Goal: Information Seeking & Learning: Learn about a topic

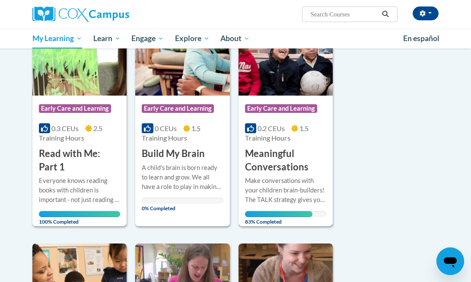
click at [290, 161] on h3 "Meaningful Conversations" at bounding box center [285, 160] width 81 height 27
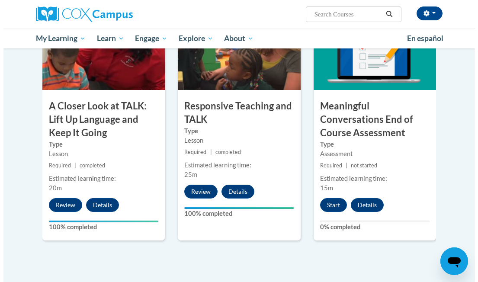
scroll to position [479, 0]
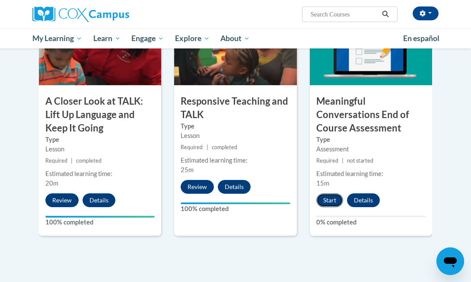
click at [331, 201] on button "Start" at bounding box center [329, 200] width 27 height 14
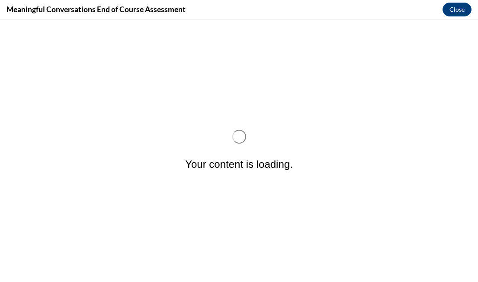
scroll to position [0, 0]
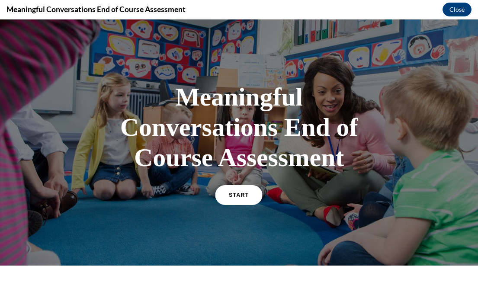
click at [229, 197] on span "START" at bounding box center [239, 195] width 20 height 6
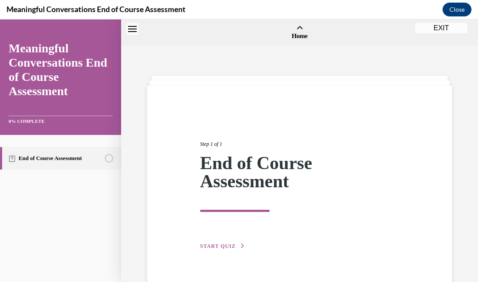
scroll to position [27, 0]
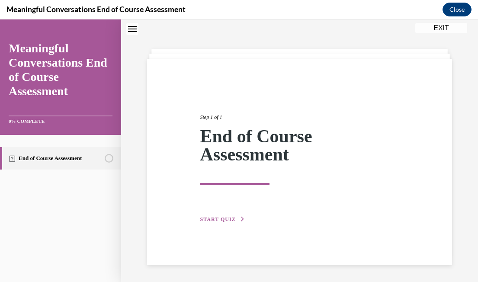
click at [224, 216] on button "START QUIZ" at bounding box center [222, 219] width 45 height 8
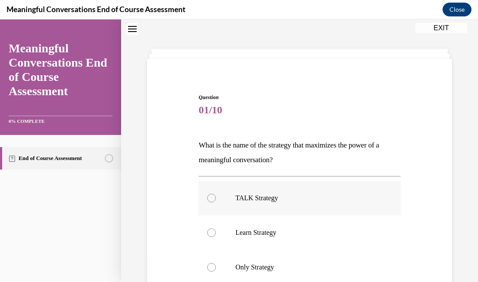
click at [236, 195] on p "TALK Strategy" at bounding box center [306, 198] width 143 height 9
click at [216, 195] on input "TALK Strategy" at bounding box center [211, 198] width 9 height 9
radio input "true"
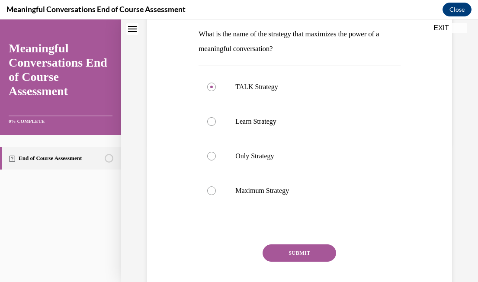
scroll to position [142, 0]
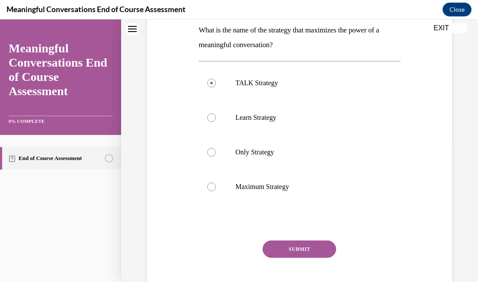
click at [318, 247] on button "SUBMIT" at bounding box center [298, 248] width 73 height 17
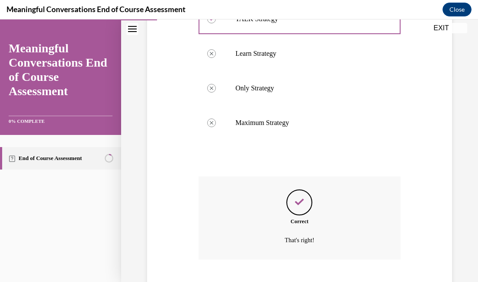
scroll to position [258, 0]
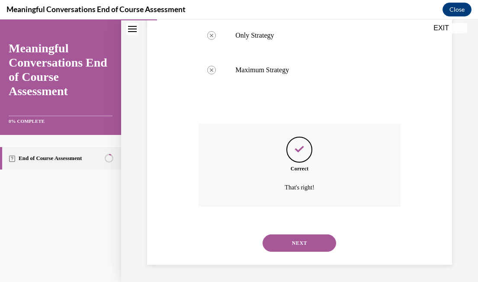
click at [312, 242] on button "NEXT" at bounding box center [298, 242] width 73 height 17
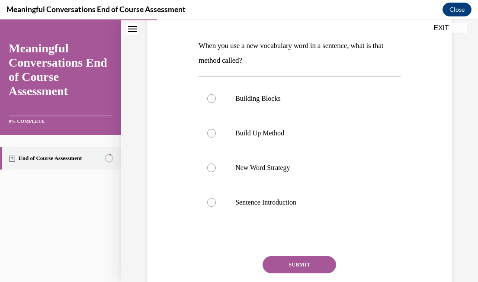
scroll to position [127, 0]
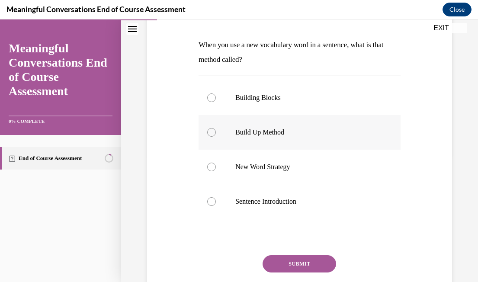
click at [277, 117] on label "Build Up Method" at bounding box center [299, 132] width 202 height 35
click at [216, 128] on input "Build Up Method" at bounding box center [211, 132] width 9 height 9
radio input "true"
click at [323, 258] on button "SUBMIT" at bounding box center [298, 263] width 73 height 17
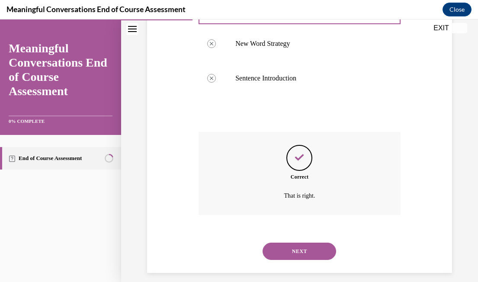
scroll to position [258, 0]
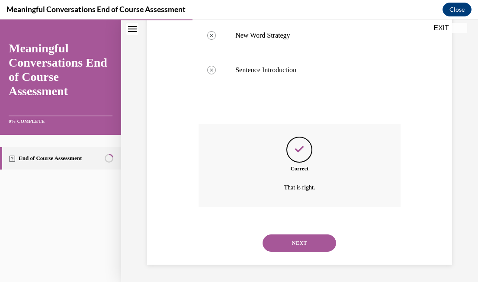
click at [292, 241] on button "NEXT" at bounding box center [298, 242] width 73 height 17
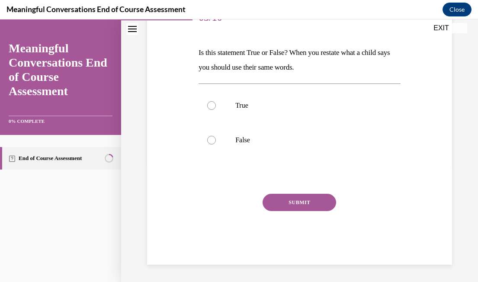
scroll to position [96, 0]
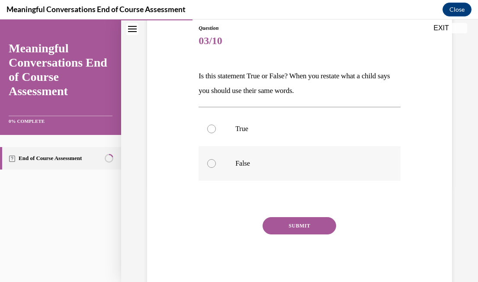
click at [201, 166] on label "False" at bounding box center [299, 163] width 202 height 35
click at [207, 166] on input "False" at bounding box center [211, 163] width 9 height 9
radio input "true"
click at [272, 224] on button "SUBMIT" at bounding box center [298, 225] width 73 height 17
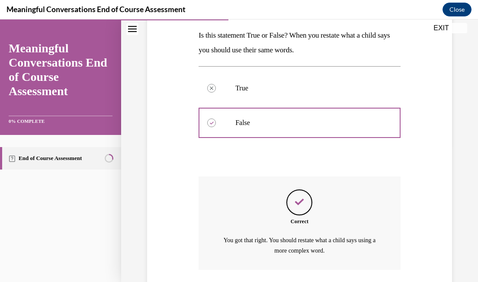
scroll to position [200, 0]
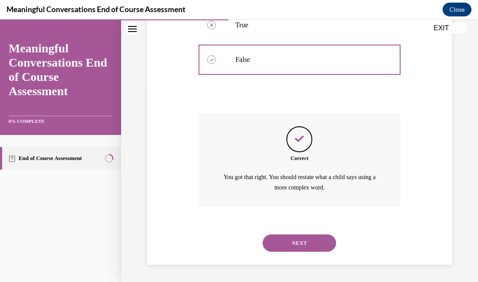
click at [287, 236] on button "NEXT" at bounding box center [298, 242] width 73 height 17
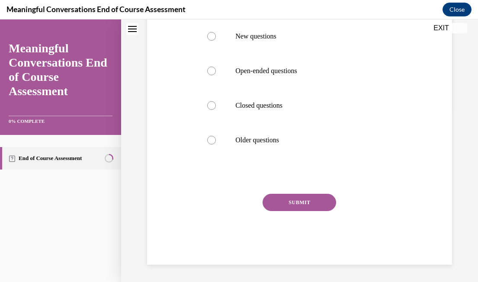
scroll to position [0, 0]
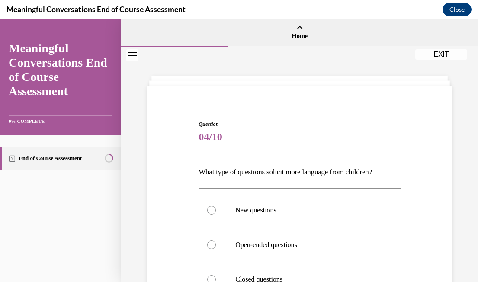
click at [287, 236] on label "Open-ended questions" at bounding box center [299, 244] width 202 height 35
click at [216, 240] on input "Open-ended questions" at bounding box center [211, 244] width 9 height 9
radio input "true"
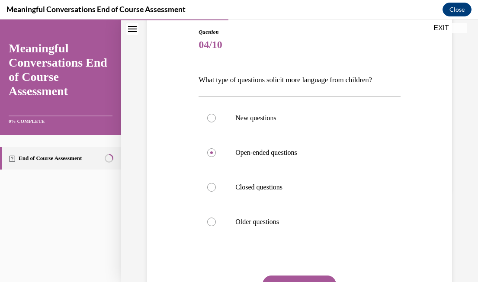
scroll to position [174, 0]
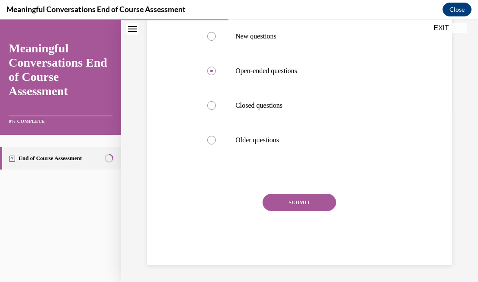
click at [310, 209] on button "SUBMIT" at bounding box center [298, 202] width 73 height 17
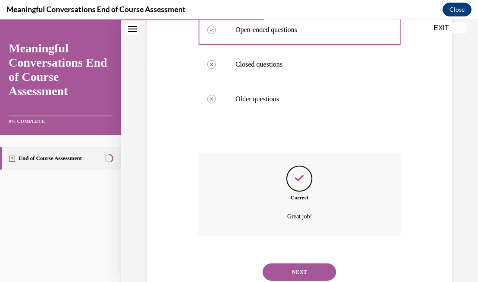
scroll to position [244, 0]
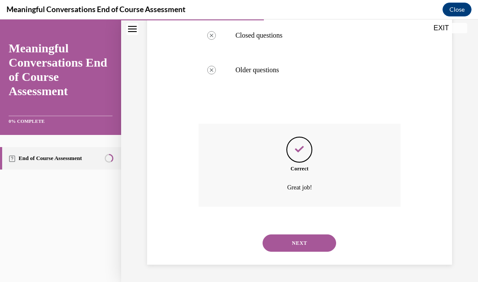
click at [300, 239] on button "NEXT" at bounding box center [298, 242] width 73 height 17
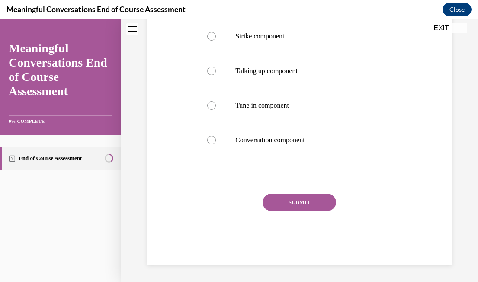
scroll to position [0, 0]
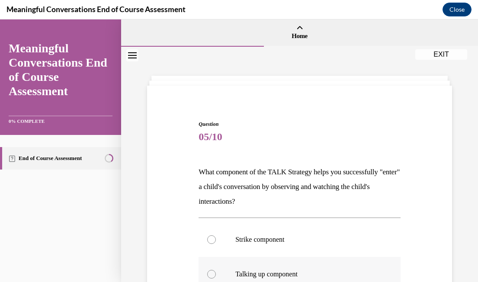
click at [291, 272] on p "Talking up component" at bounding box center [306, 274] width 143 height 9
click at [216, 272] on input "Talking up component" at bounding box center [211, 274] width 9 height 9
radio input "true"
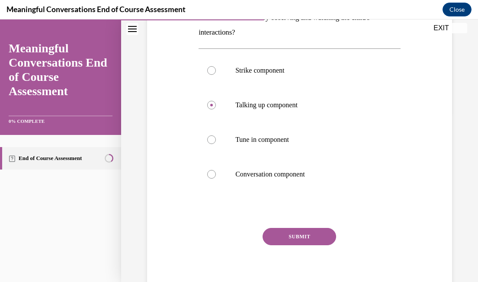
scroll to position [172, 0]
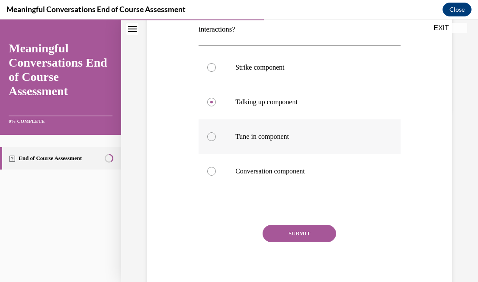
click at [290, 139] on p "Tune in component" at bounding box center [306, 136] width 143 height 9
click at [216, 139] on input "Tune in component" at bounding box center [211, 136] width 9 height 9
radio input "true"
click at [323, 235] on button "SUBMIT" at bounding box center [298, 233] width 73 height 17
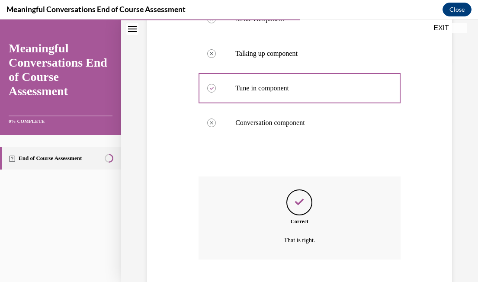
scroll to position [273, 0]
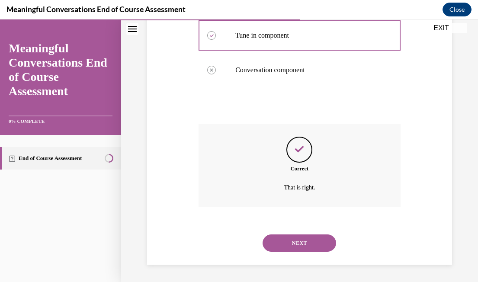
click at [313, 243] on button "NEXT" at bounding box center [298, 242] width 73 height 17
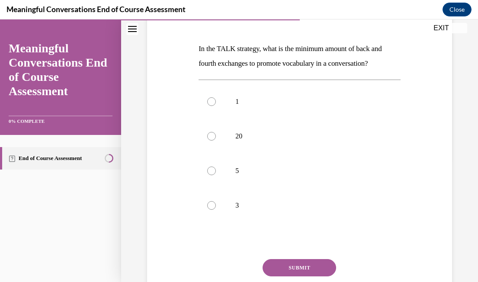
scroll to position [131, 0]
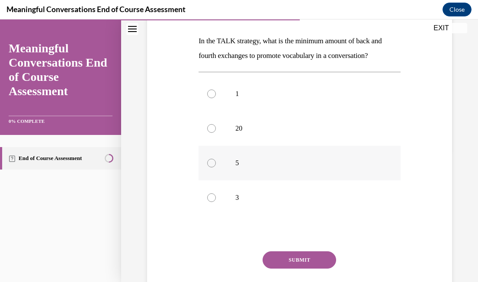
click at [211, 166] on div at bounding box center [211, 163] width 9 height 9
click at [211, 166] on input "5" at bounding box center [211, 163] width 9 height 9
radio input "true"
click at [310, 254] on button "SUBMIT" at bounding box center [298, 259] width 73 height 17
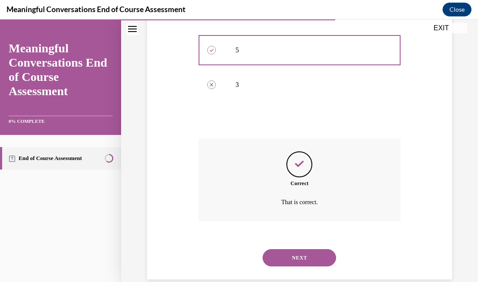
scroll to position [258, 0]
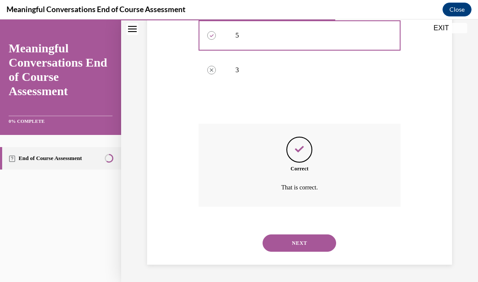
click at [305, 248] on button "NEXT" at bounding box center [298, 242] width 73 height 17
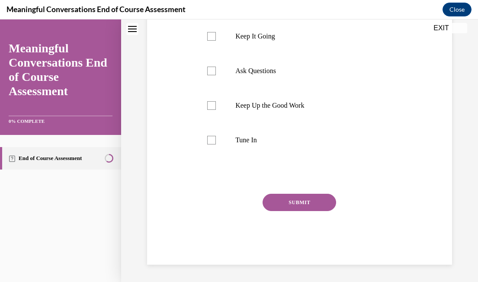
scroll to position [0, 0]
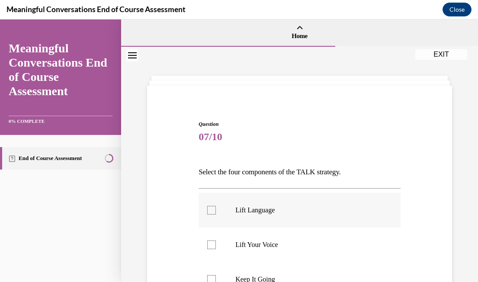
click at [274, 217] on label "Lift Language" at bounding box center [299, 210] width 202 height 35
click at [216, 214] on input "Lift Language" at bounding box center [211, 210] width 9 height 9
checkbox input "true"
click at [268, 274] on label "Keep It Going" at bounding box center [299, 279] width 202 height 35
click at [216, 275] on input "Keep It Going" at bounding box center [211, 279] width 9 height 9
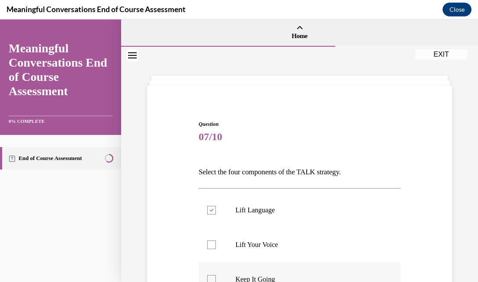
checkbox input "true"
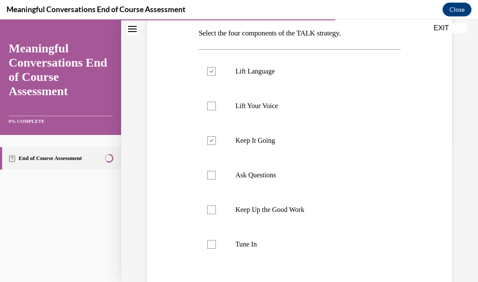
scroll to position [140, 0]
click at [260, 183] on label "Ask Questions" at bounding box center [299, 174] width 202 height 35
click at [216, 178] on input "Ask Questions" at bounding box center [211, 174] width 9 height 9
checkbox input "true"
click at [263, 237] on label "Tune In" at bounding box center [299, 243] width 202 height 35
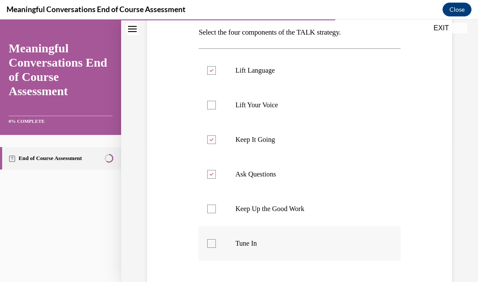
click at [216, 239] on input "Tune In" at bounding box center [211, 243] width 9 height 9
checkbox input "true"
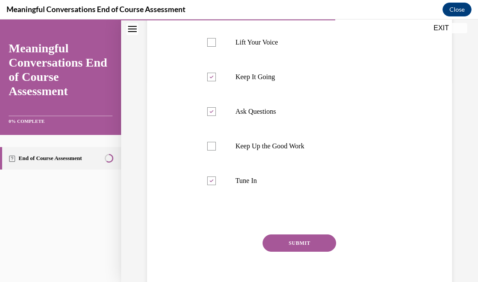
scroll to position [211, 0]
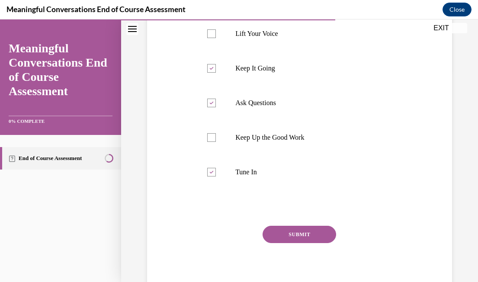
click at [312, 235] on button "SUBMIT" at bounding box center [298, 234] width 73 height 17
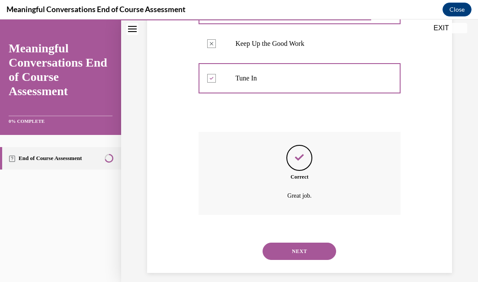
scroll to position [313, 0]
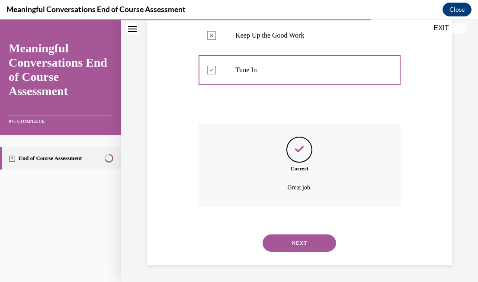
click at [309, 245] on button "NEXT" at bounding box center [298, 242] width 73 height 17
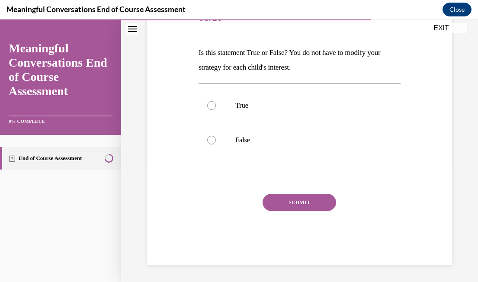
scroll to position [96, 0]
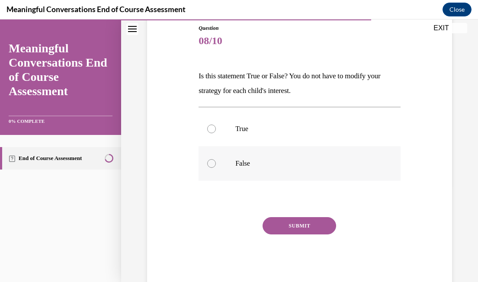
click at [231, 155] on label "False" at bounding box center [299, 163] width 202 height 35
click at [216, 159] on input "False" at bounding box center [211, 163] width 9 height 9
radio input "true"
click at [284, 224] on button "SUBMIT" at bounding box center [298, 225] width 73 height 17
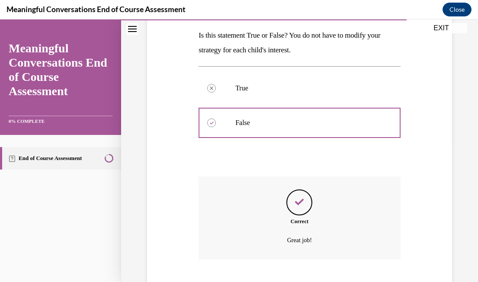
scroll to position [189, 0]
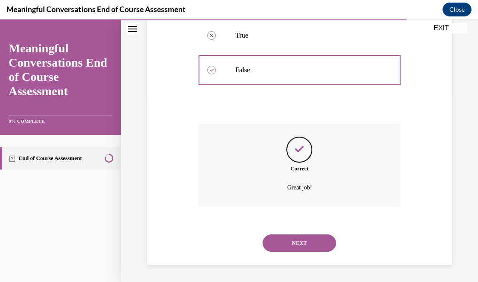
click at [290, 242] on button "NEXT" at bounding box center [298, 242] width 73 height 17
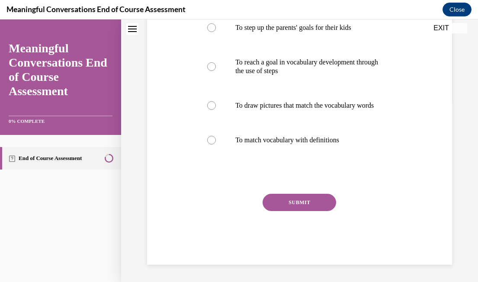
scroll to position [0, 0]
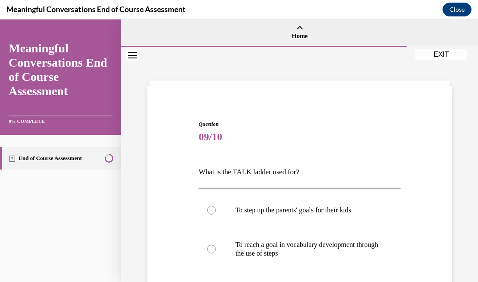
click at [290, 242] on p "To reach a goal in vocabulary development through the use of steps" at bounding box center [306, 248] width 143 height 17
click at [216, 245] on input "To reach a goal in vocabulary development through the use of steps" at bounding box center [211, 249] width 9 height 9
radio input "true"
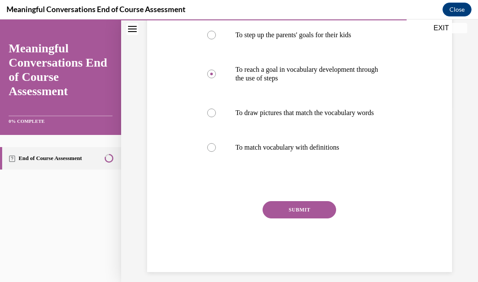
scroll to position [181, 0]
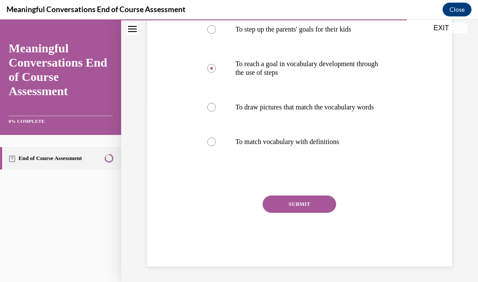
click at [307, 213] on button "SUBMIT" at bounding box center [298, 203] width 73 height 17
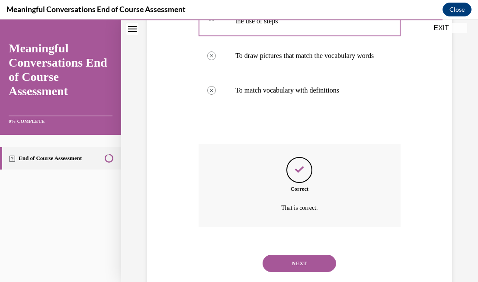
scroll to position [261, 0]
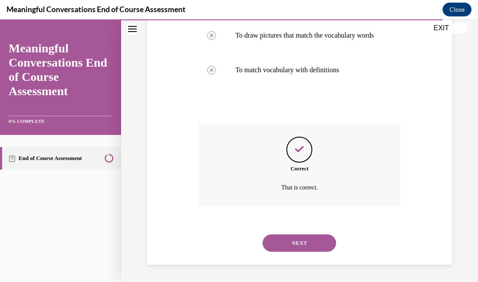
click at [304, 236] on button "NEXT" at bounding box center [298, 242] width 73 height 17
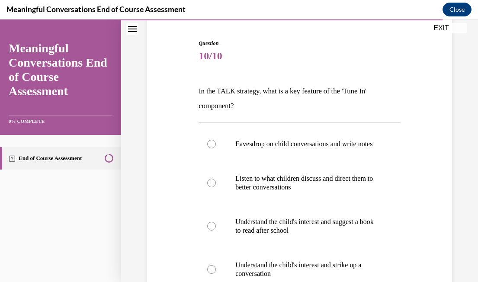
scroll to position [127, 0]
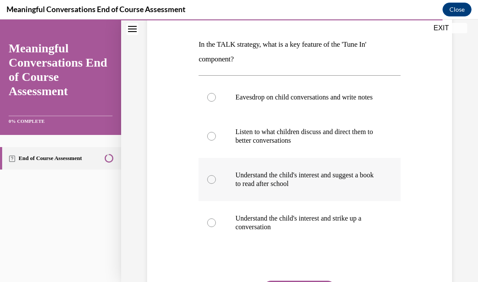
click at [352, 188] on p "Understand the child's interest and suggest a book to read after school" at bounding box center [306, 179] width 143 height 17
click at [216, 184] on input "Understand the child's interest and suggest a book to read after school" at bounding box center [211, 179] width 9 height 9
radio input "true"
click at [346, 221] on label "Understand the child's interest and strike up a conversation" at bounding box center [299, 222] width 202 height 43
click at [216, 221] on input "Understand the child's interest and strike up a conversation" at bounding box center [211, 222] width 9 height 9
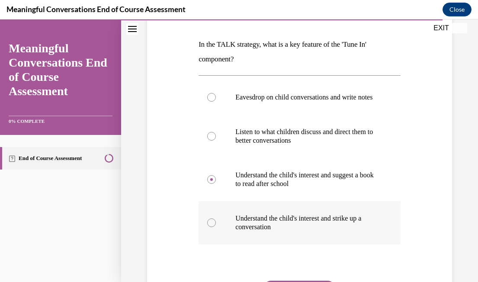
radio input "true"
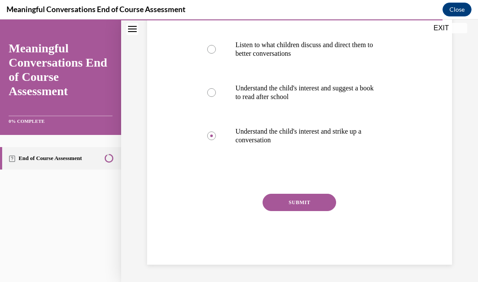
click at [318, 209] on button "SUBMIT" at bounding box center [298, 202] width 73 height 17
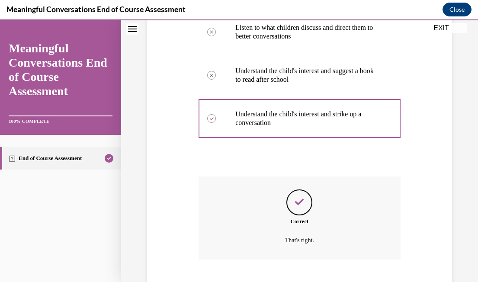
scroll to position [293, 0]
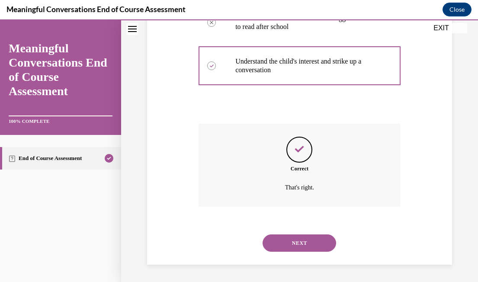
click at [304, 234] on button "NEXT" at bounding box center [298, 242] width 73 height 17
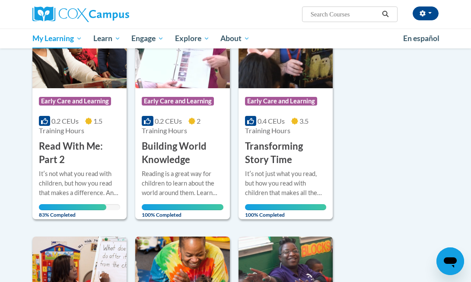
scroll to position [414, 0]
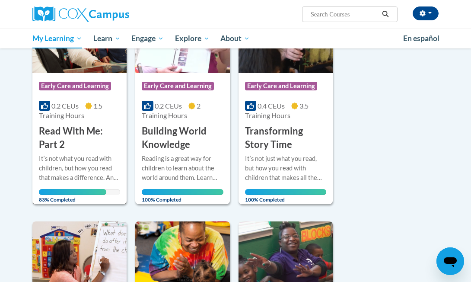
click at [53, 149] on h3 "Read With Me: Part 2" at bounding box center [79, 137] width 81 height 27
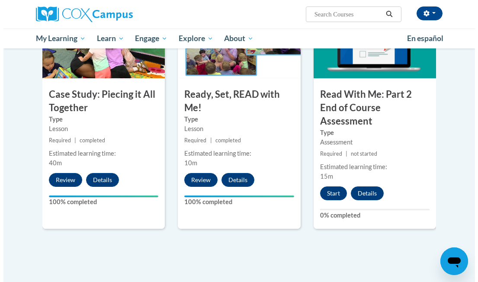
scroll to position [471, 0]
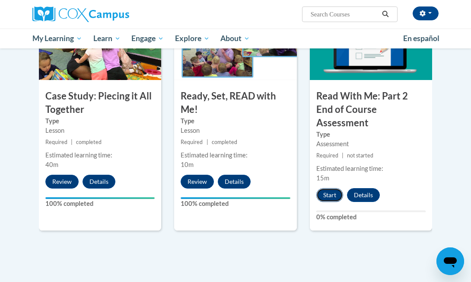
click at [335, 188] on button "Start" at bounding box center [329, 195] width 27 height 14
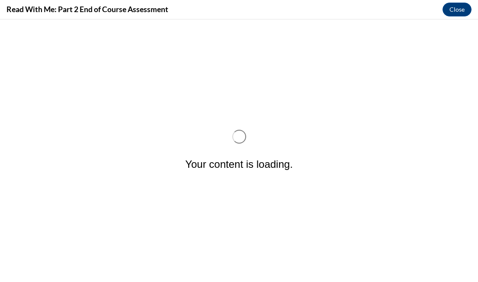
scroll to position [0, 0]
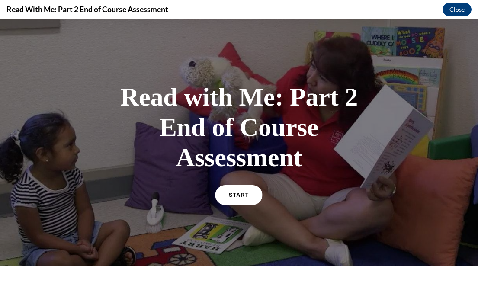
click at [223, 195] on link "START" at bounding box center [238, 195] width 47 height 20
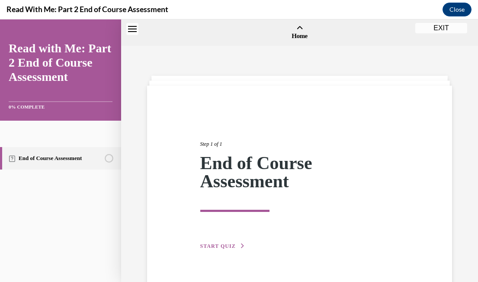
scroll to position [27, 0]
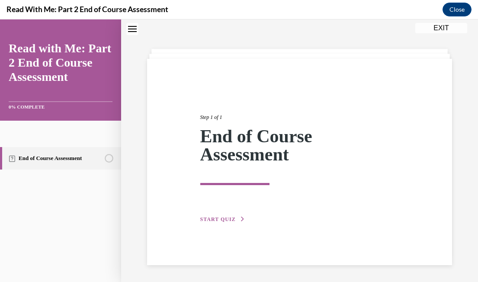
click at [206, 221] on span "START QUIZ" at bounding box center [217, 219] width 35 height 6
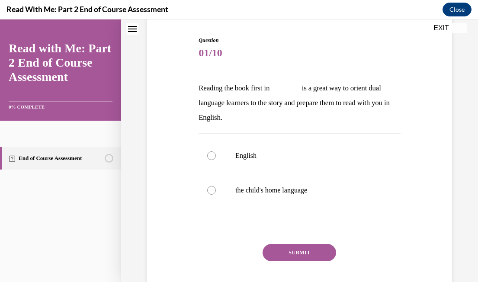
scroll to position [86, 0]
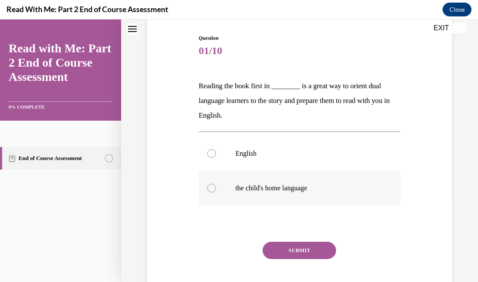
click at [270, 182] on label "the child's home language" at bounding box center [299, 188] width 202 height 35
click at [216, 184] on input "the child's home language" at bounding box center [211, 188] width 9 height 9
radio input "true"
click at [305, 248] on button "SUBMIT" at bounding box center [298, 250] width 73 height 17
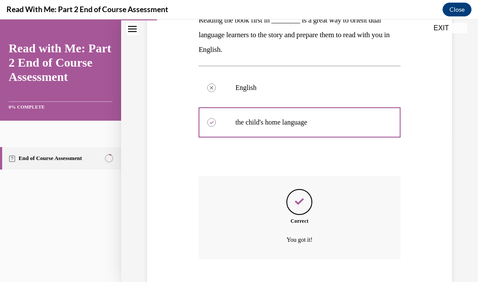
scroll to position [204, 0]
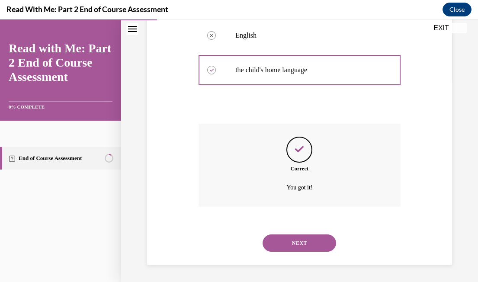
click at [303, 239] on button "NEXT" at bounding box center [298, 242] width 73 height 17
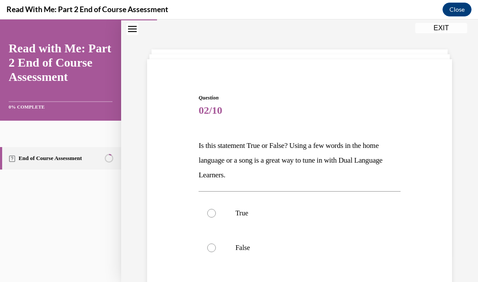
scroll to position [27, 0]
click at [222, 213] on label "True" at bounding box center [299, 212] width 202 height 35
click at [216, 213] on input "True" at bounding box center [211, 212] width 9 height 9
radio input "true"
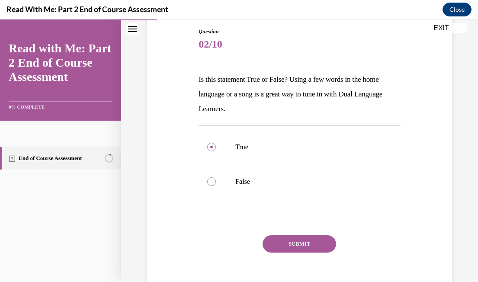
scroll to position [108, 0]
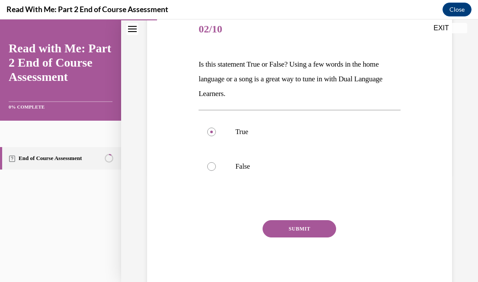
click at [300, 234] on button "SUBMIT" at bounding box center [298, 228] width 73 height 17
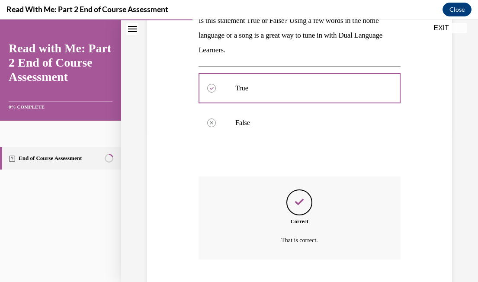
scroll to position [204, 0]
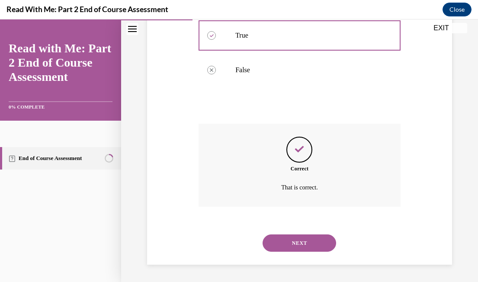
click at [304, 239] on button "NEXT" at bounding box center [298, 242] width 73 height 17
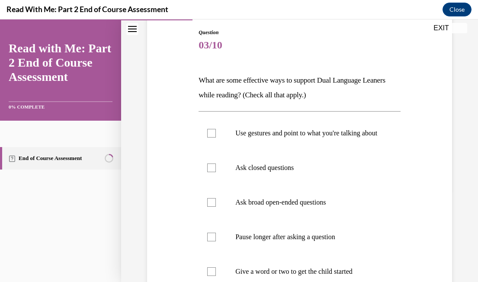
scroll to position [105, 0]
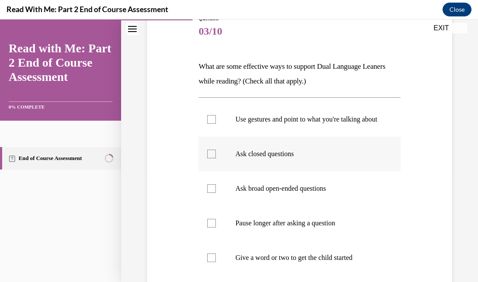
click at [272, 158] on p "Ask closed questions" at bounding box center [306, 154] width 143 height 9
click at [216, 158] on input "Ask closed questions" at bounding box center [211, 154] width 9 height 9
checkbox input "true"
click at [270, 124] on p "Use gestures and point to what you're talking about" at bounding box center [306, 119] width 143 height 9
click at [216, 124] on input "Use gestures and point to what you're talking about" at bounding box center [211, 119] width 9 height 9
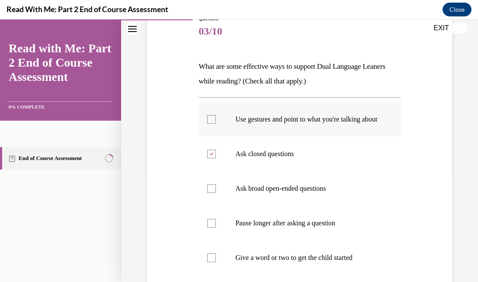
checkbox input "true"
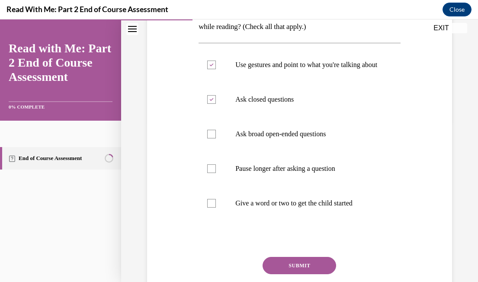
scroll to position [164, 0]
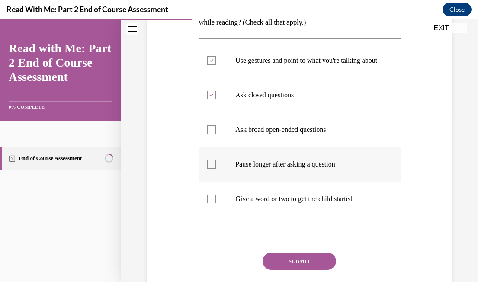
click at [278, 182] on label "Pause longer after asking a question" at bounding box center [299, 164] width 202 height 35
click at [216, 169] on input "Pause longer after asking a question" at bounding box center [211, 164] width 9 height 9
checkbox input "true"
click at [284, 203] on p "Give a word or two to get the child started" at bounding box center [306, 198] width 143 height 9
click at [216, 203] on input "Give a word or two to get the child started" at bounding box center [211, 198] width 9 height 9
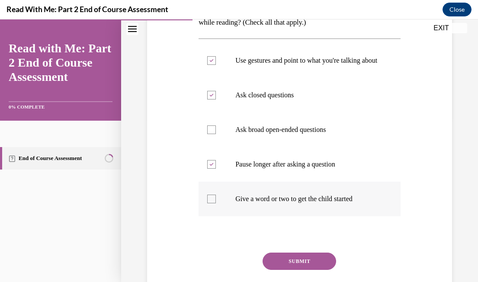
checkbox input "true"
click at [298, 268] on button "SUBMIT" at bounding box center [298, 260] width 73 height 17
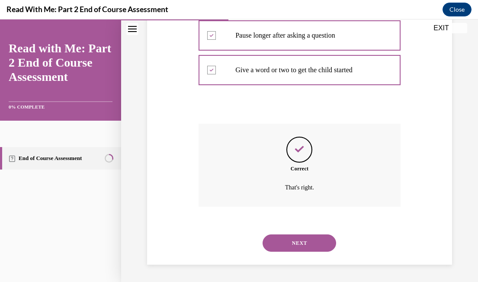
scroll to position [302, 0]
click at [305, 241] on button "NEXT" at bounding box center [298, 242] width 73 height 17
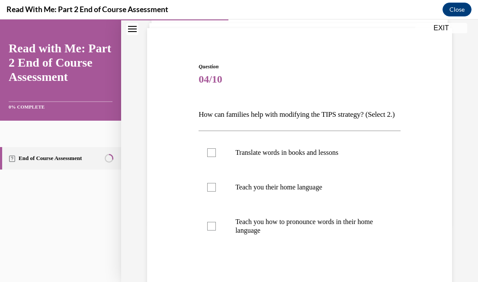
scroll to position [80, 0]
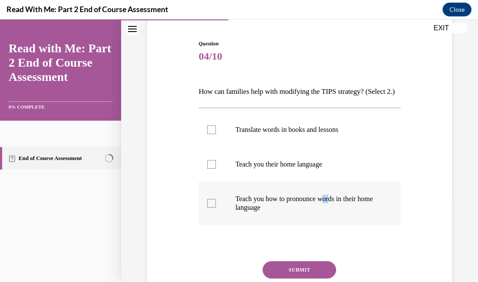
drag, startPoint x: 337, startPoint y: 199, endPoint x: 325, endPoint y: 200, distance: 11.7
click at [325, 200] on label "Teach you how to pronounce words in their home language" at bounding box center [299, 203] width 202 height 43
click at [216, 200] on input "Teach you how to pronounce words in their home language" at bounding box center [211, 203] width 9 height 9
checkbox input "true"
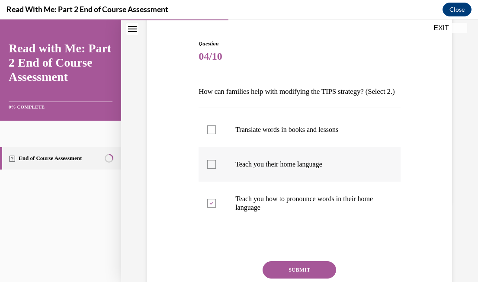
click at [310, 169] on p "Teach you their home language" at bounding box center [306, 164] width 143 height 9
click at [216, 169] on input "Teach you their home language" at bounding box center [211, 164] width 9 height 9
click at [310, 169] on p "Teach you their home language" at bounding box center [306, 164] width 143 height 9
click at [216, 169] on input "Teach you their home language" at bounding box center [211, 164] width 9 height 9
drag, startPoint x: 310, startPoint y: 177, endPoint x: 303, endPoint y: 178, distance: 7.8
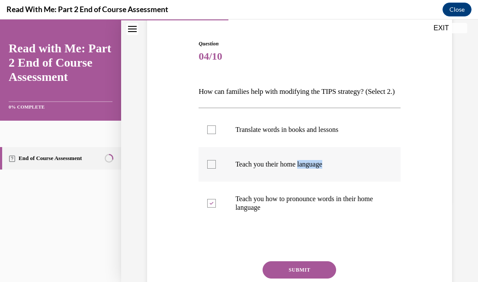
click at [303, 169] on p "Teach you their home language" at bounding box center [306, 164] width 143 height 9
click at [216, 169] on input "Teach you their home language" at bounding box center [211, 164] width 9 height 9
checkbox input "true"
click at [308, 276] on button "SUBMIT" at bounding box center [298, 269] width 73 height 17
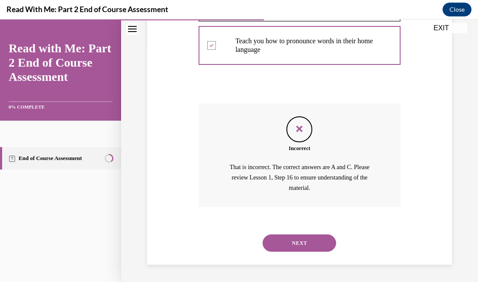
scroll to position [246, 0]
click at [296, 250] on button "NEXT" at bounding box center [298, 242] width 73 height 17
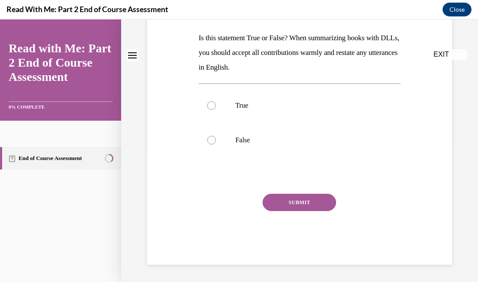
scroll to position [0, 0]
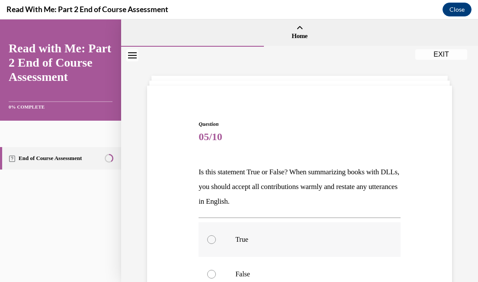
click at [280, 248] on label "True" at bounding box center [299, 239] width 202 height 35
click at [216, 244] on input "True" at bounding box center [211, 239] width 9 height 9
radio input "true"
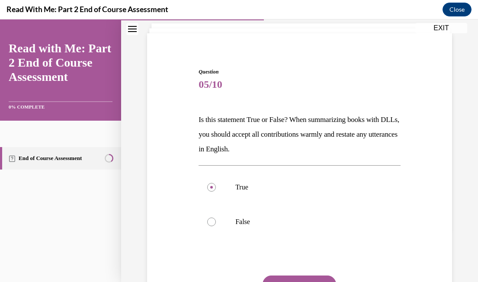
scroll to position [88, 0]
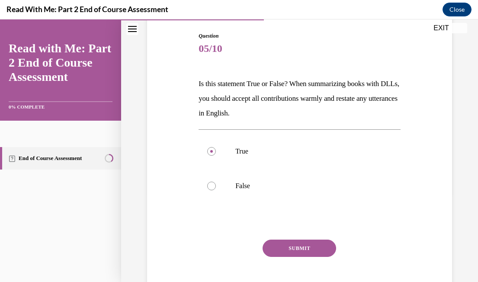
click at [302, 248] on button "SUBMIT" at bounding box center [298, 247] width 73 height 17
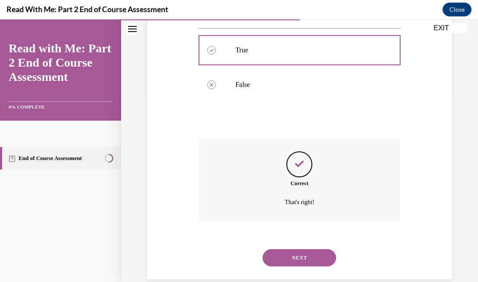
scroll to position [204, 0]
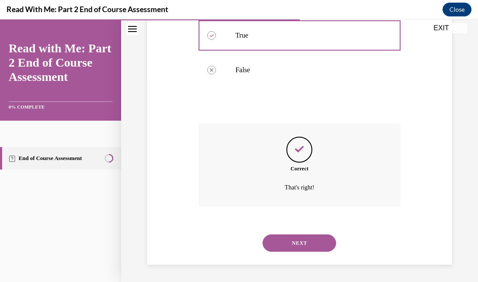
click at [300, 240] on button "NEXT" at bounding box center [298, 242] width 73 height 17
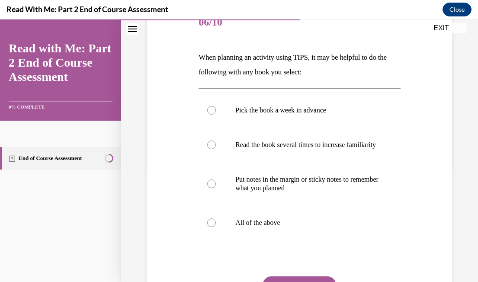
scroll to position [117, 0]
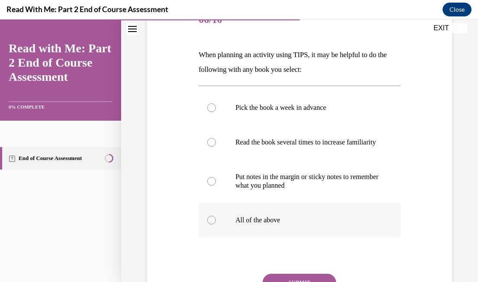
click at [283, 224] on p "All of the above" at bounding box center [306, 220] width 143 height 9
click at [216, 224] on input "All of the above" at bounding box center [211, 220] width 9 height 9
radio input "true"
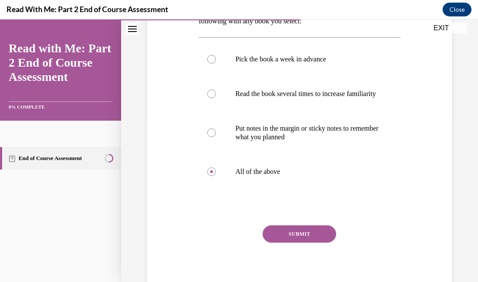
click at [306, 242] on button "SUBMIT" at bounding box center [298, 233] width 73 height 17
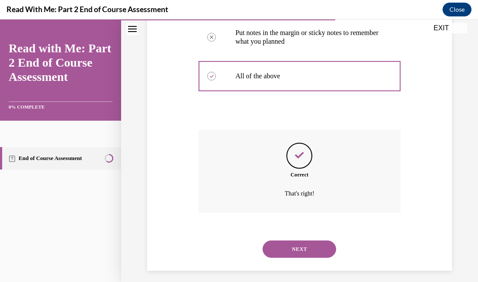
scroll to position [276, 0]
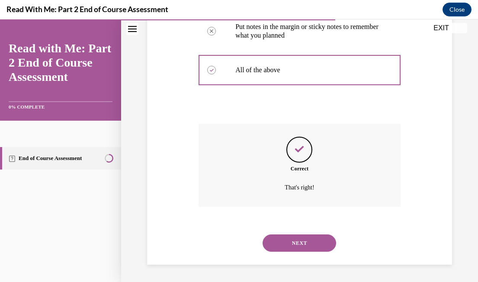
click at [305, 244] on button "NEXT" at bounding box center [298, 242] width 73 height 17
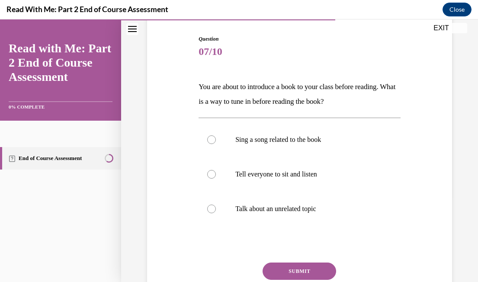
scroll to position [89, 0]
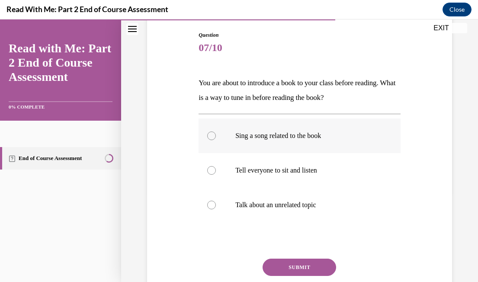
click at [282, 143] on label "Sing a song related to the book" at bounding box center [299, 135] width 202 height 35
click at [216, 140] on input "Sing a song related to the book" at bounding box center [211, 135] width 9 height 9
radio input "true"
click at [303, 260] on button "SUBMIT" at bounding box center [298, 266] width 73 height 17
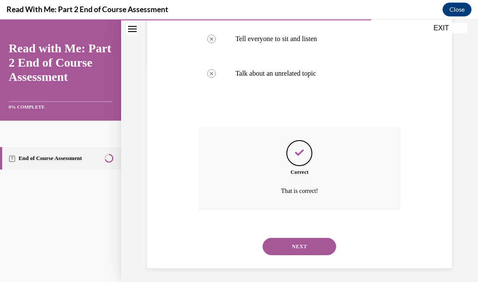
scroll to position [224, 0]
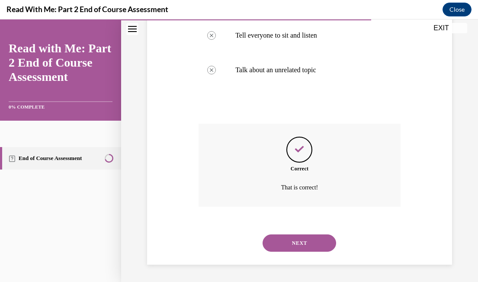
click at [288, 241] on button "NEXT" at bounding box center [298, 242] width 73 height 17
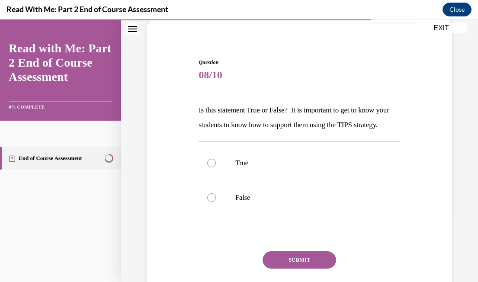
scroll to position [63, 0]
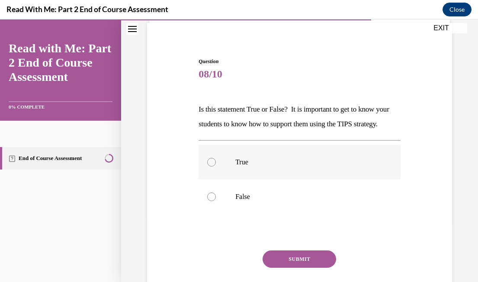
click at [263, 166] on label "True" at bounding box center [299, 162] width 202 height 35
click at [216, 166] on input "True" at bounding box center [211, 162] width 9 height 9
radio input "true"
click at [304, 268] on button "SUBMIT" at bounding box center [298, 258] width 73 height 17
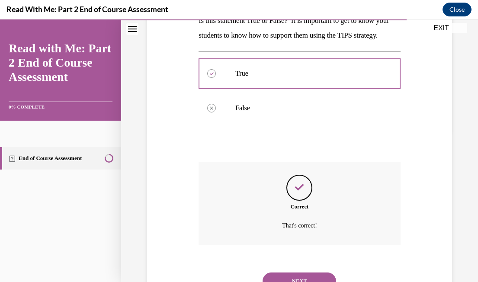
scroll to position [204, 0]
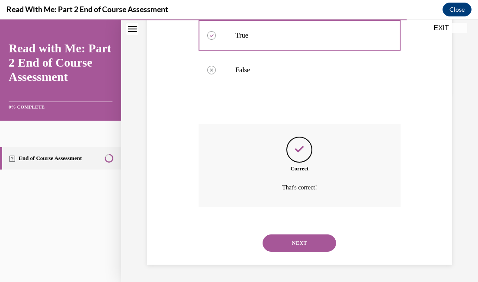
click at [300, 248] on button "NEXT" at bounding box center [298, 242] width 73 height 17
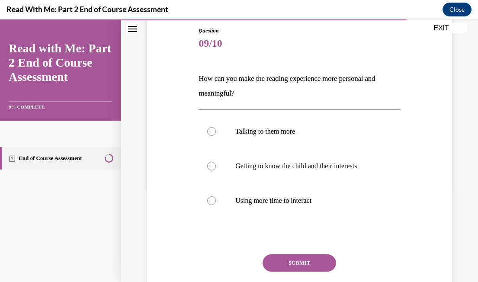
scroll to position [94, 0]
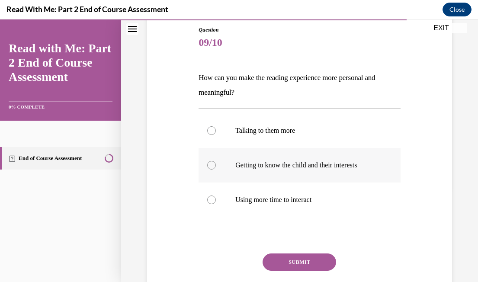
click at [270, 166] on p "Getting to know the child and their interests" at bounding box center [306, 165] width 143 height 9
click at [216, 166] on input "Getting to know the child and their interests" at bounding box center [211, 165] width 9 height 9
radio input "true"
click at [313, 264] on button "SUBMIT" at bounding box center [298, 261] width 73 height 17
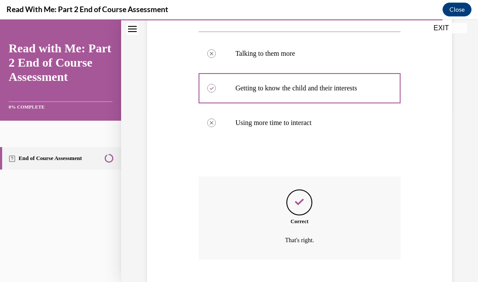
scroll to position [224, 0]
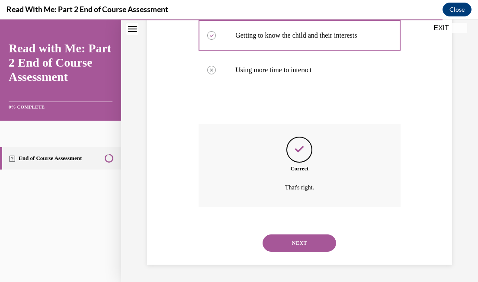
click at [302, 239] on button "NEXT" at bounding box center [298, 242] width 73 height 17
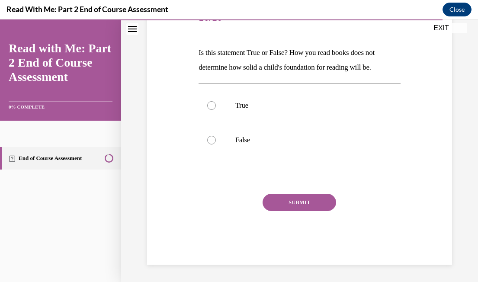
scroll to position [96, 0]
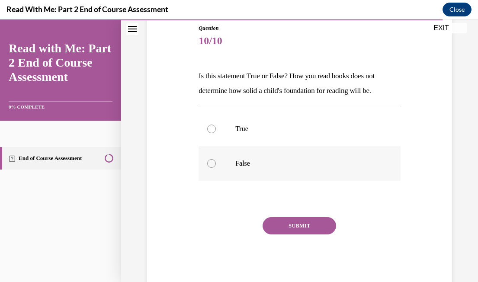
click at [232, 166] on label "False" at bounding box center [299, 163] width 202 height 35
click at [216, 166] on input "False" at bounding box center [211, 163] width 9 height 9
radio input "true"
click at [291, 225] on button "SUBMIT" at bounding box center [298, 225] width 73 height 17
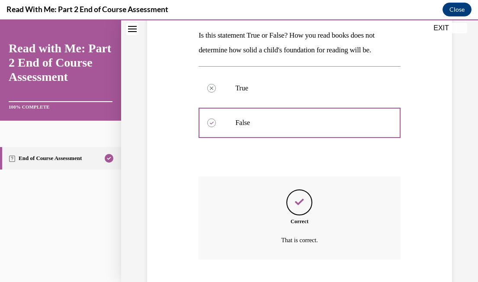
scroll to position [189, 0]
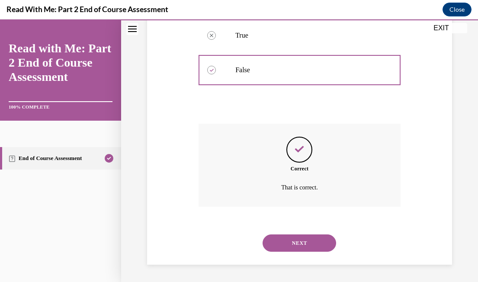
click at [293, 239] on button "NEXT" at bounding box center [298, 242] width 73 height 17
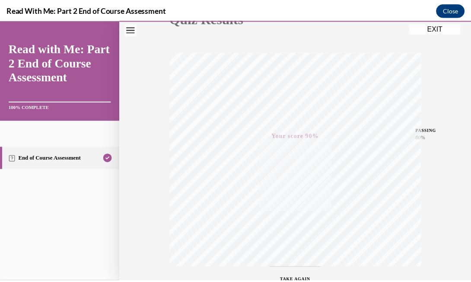
scroll to position [181, 0]
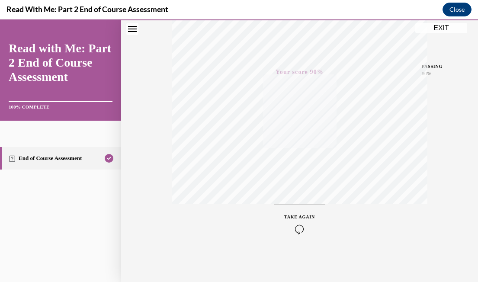
click at [449, 31] on button "EXIT" at bounding box center [441, 28] width 52 height 10
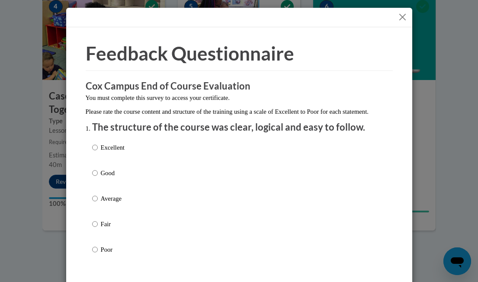
click at [397, 21] on button "Close" at bounding box center [402, 17] width 11 height 11
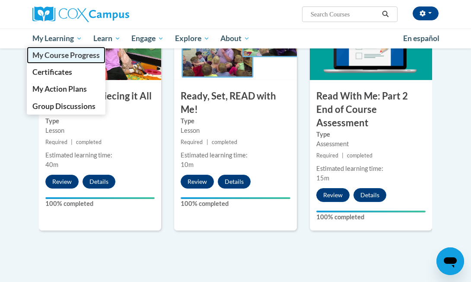
click at [60, 57] on span "My Course Progress" at bounding box center [65, 55] width 67 height 9
